Goal: Use online tool/utility: Utilize a website feature to perform a specific function

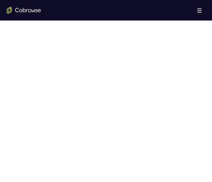
scroll to position [314, 0]
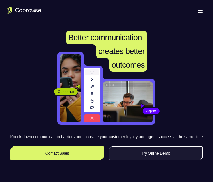
click at [143, 159] on link "Try Online Demo" at bounding box center [156, 154] width 94 height 14
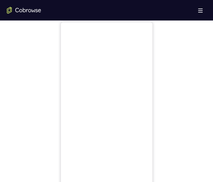
scroll to position [200, 0]
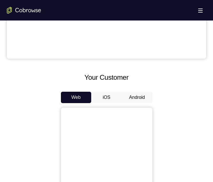
drag, startPoint x: 139, startPoint y: 97, endPoint x: 129, endPoint y: 191, distance: 93.9
click at [139, 97] on button "Android" at bounding box center [137, 97] width 31 height 11
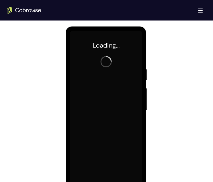
scroll to position [314, 0]
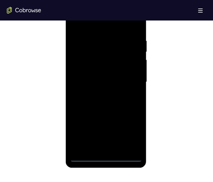
click at [110, 158] on div at bounding box center [106, 82] width 72 height 160
click at [129, 129] on div at bounding box center [106, 82] width 72 height 160
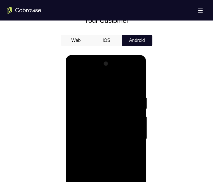
drag, startPoint x: 102, startPoint y: 83, endPoint x: 103, endPoint y: 86, distance: 3.3
click at [103, 84] on div at bounding box center [106, 139] width 72 height 160
click at [129, 134] on div at bounding box center [106, 139] width 72 height 160
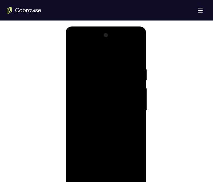
click at [99, 122] on div at bounding box center [106, 111] width 72 height 160
click at [101, 107] on div at bounding box center [106, 111] width 72 height 160
click at [78, 98] on div at bounding box center [106, 111] width 72 height 160
click at [95, 112] on div at bounding box center [106, 111] width 72 height 160
click at [99, 127] on div at bounding box center [106, 111] width 72 height 160
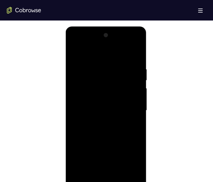
scroll to position [343, 0]
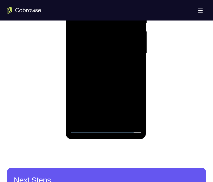
click at [115, 76] on div at bounding box center [106, 54] width 72 height 160
click at [118, 119] on div at bounding box center [106, 54] width 72 height 160
click at [106, 82] on div at bounding box center [106, 54] width 72 height 160
click at [103, 47] on div at bounding box center [106, 54] width 72 height 160
drag, startPoint x: 97, startPoint y: 98, endPoint x: 223, endPoint y: -14, distance: 169.1
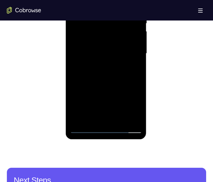
click at [97, 98] on div at bounding box center [106, 54] width 72 height 160
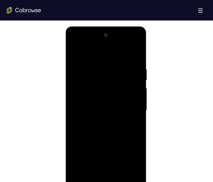
drag, startPoint x: 75, startPoint y: 53, endPoint x: 135, endPoint y: 72, distance: 63.6
click at [78, 55] on div at bounding box center [106, 111] width 72 height 160
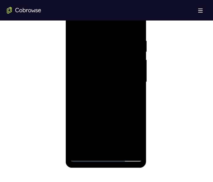
click at [75, 23] on div at bounding box center [106, 82] width 72 height 160
drag, startPoint x: 119, startPoint y: 151, endPoint x: 216, endPoint y: 88, distance: 115.8
click at [119, 151] on div at bounding box center [106, 82] width 72 height 160
click at [87, 69] on div at bounding box center [106, 82] width 72 height 160
click at [135, 96] on div at bounding box center [106, 82] width 72 height 160
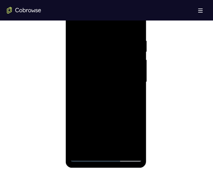
click at [85, 159] on div at bounding box center [106, 82] width 72 height 160
drag, startPoint x: 85, startPoint y: 159, endPoint x: 213, endPoint y: 63, distance: 160.2
click at [85, 159] on div at bounding box center [106, 82] width 72 height 160
